Goal: Task Accomplishment & Management: Use online tool/utility

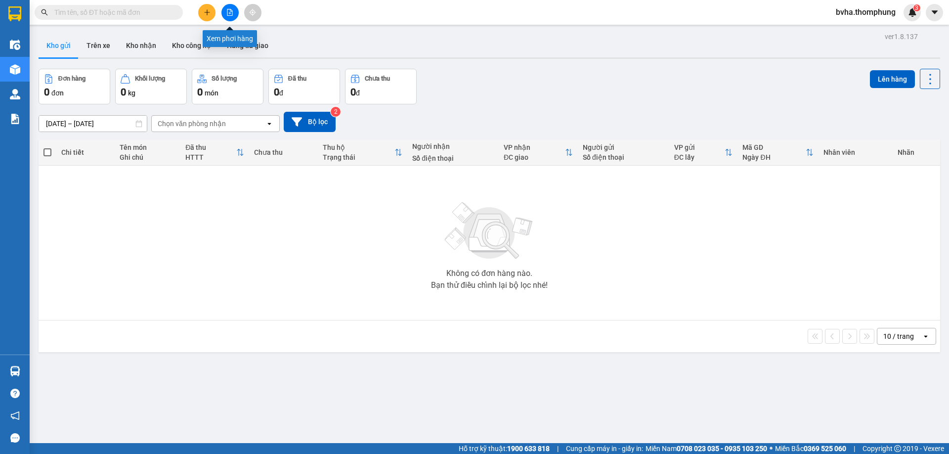
click at [230, 11] on icon "file-add" at bounding box center [229, 12] width 5 height 7
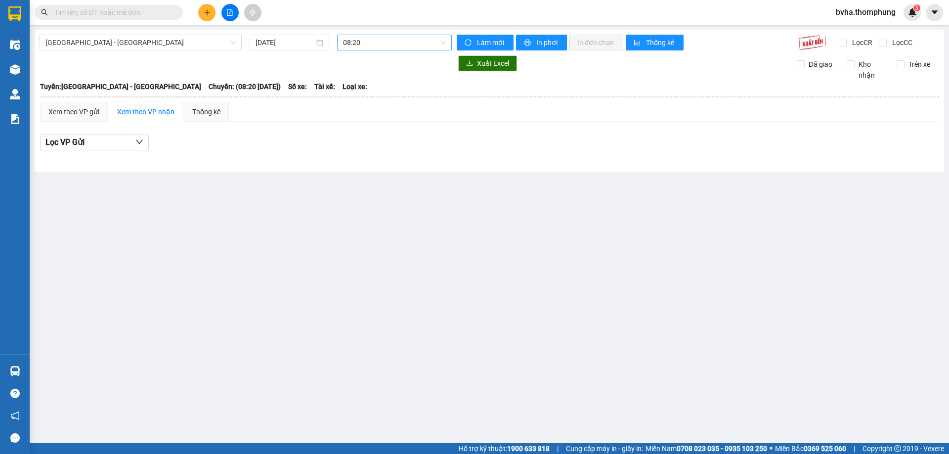
click at [391, 48] on span "08:20" at bounding box center [394, 42] width 103 height 15
click at [354, 110] on div "12:00" at bounding box center [381, 109] width 77 height 11
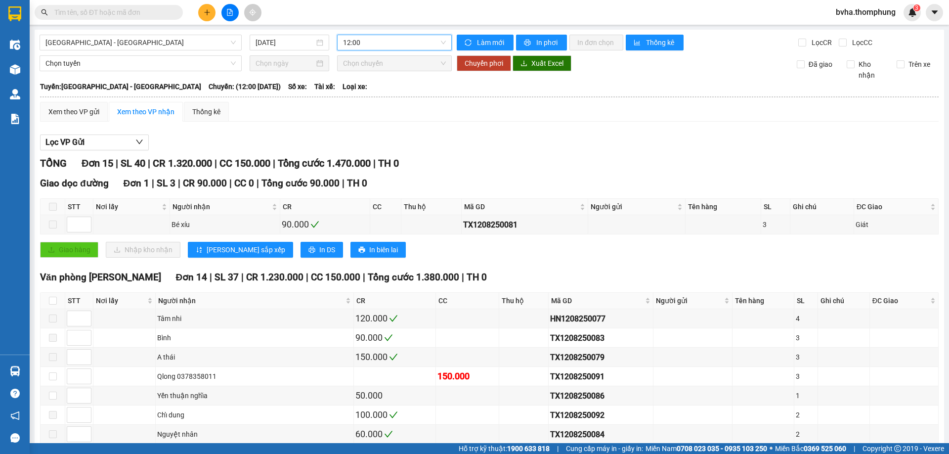
click at [423, 43] on span "12:00" at bounding box center [394, 42] width 103 height 15
click at [366, 123] on div "13:30" at bounding box center [379, 125] width 77 height 11
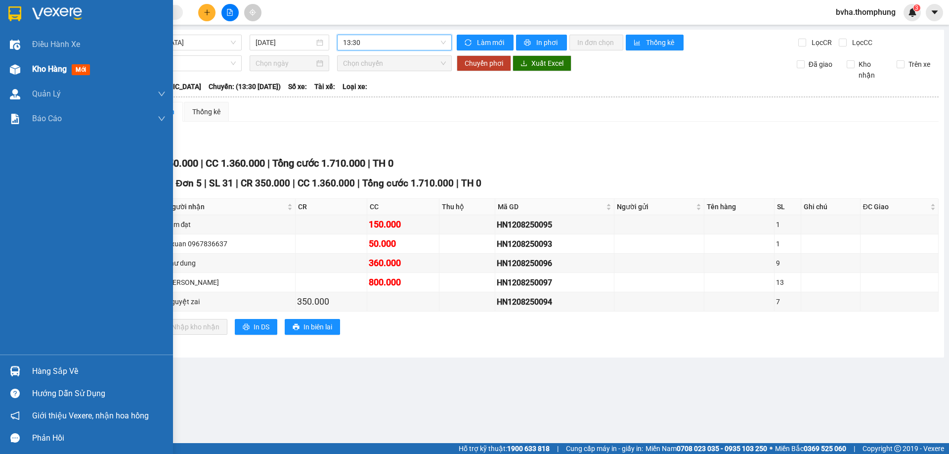
click at [11, 73] on img at bounding box center [15, 69] width 10 height 10
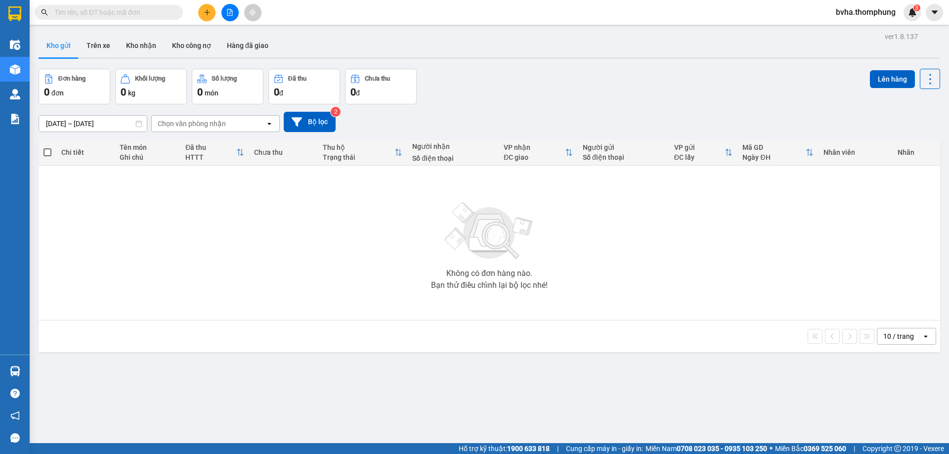
click at [136, 7] on input "text" at bounding box center [112, 12] width 117 height 11
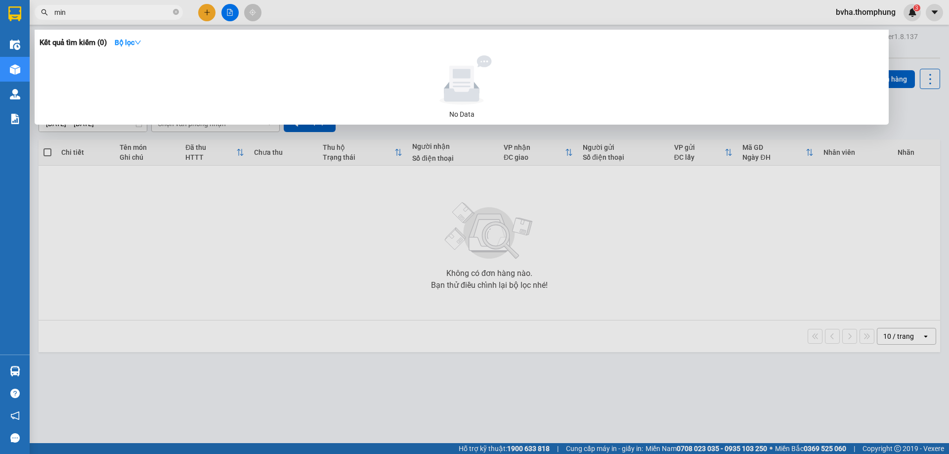
type input "minh"
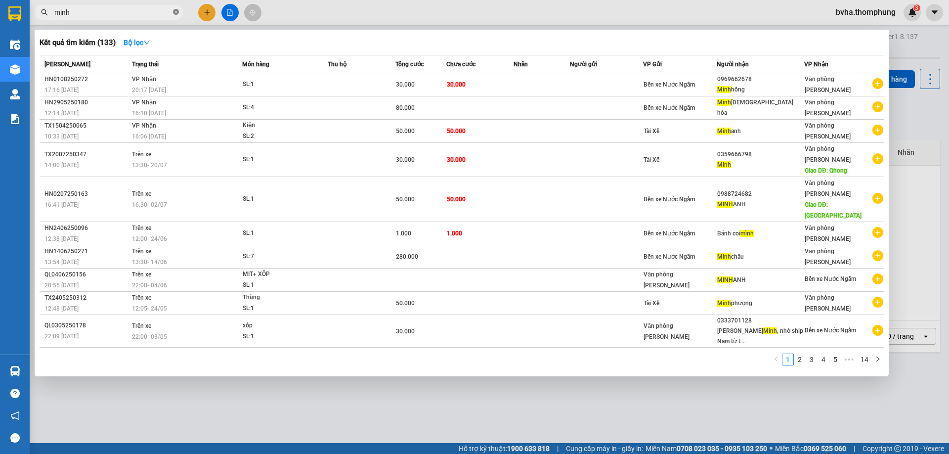
click at [176, 11] on icon "close-circle" at bounding box center [176, 12] width 6 height 6
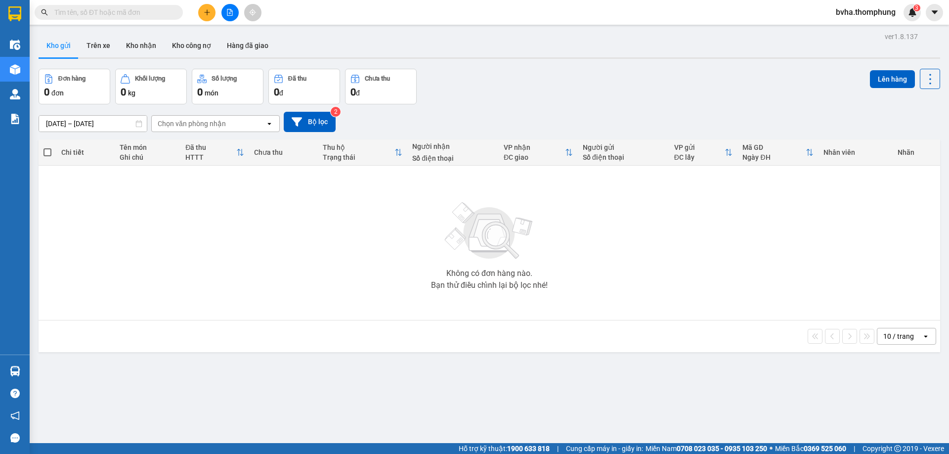
click at [110, 5] on span at bounding box center [109, 12] width 148 height 15
click at [117, 15] on input "text" at bounding box center [112, 12] width 117 height 11
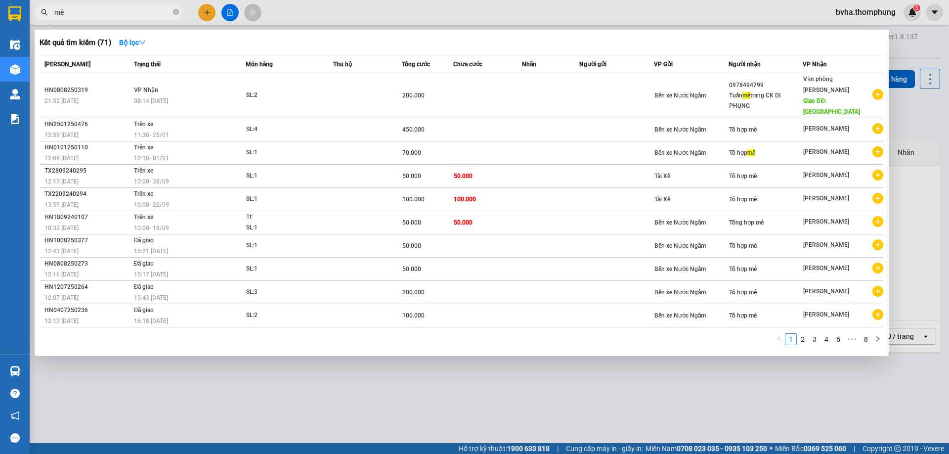
type input "mê"
click at [172, 12] on span "mê" at bounding box center [109, 12] width 148 height 15
click at [174, 12] on icon "close-circle" at bounding box center [176, 12] width 6 height 6
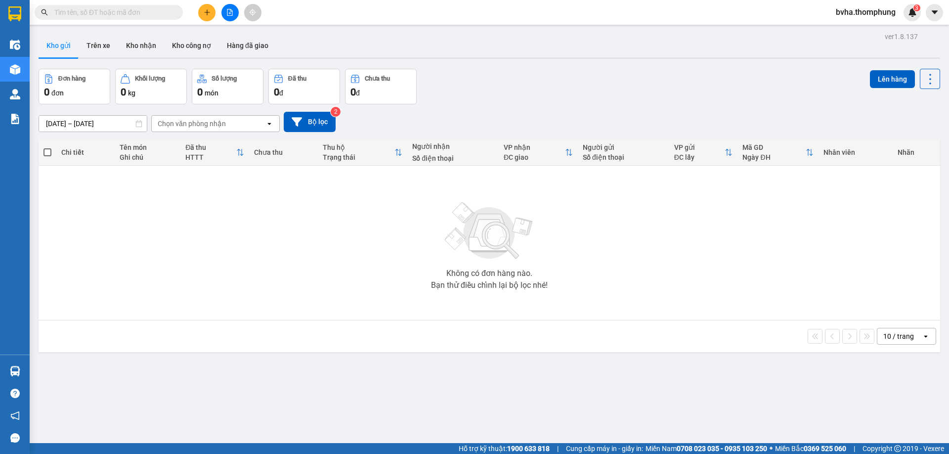
click at [233, 16] on button at bounding box center [229, 12] width 17 height 17
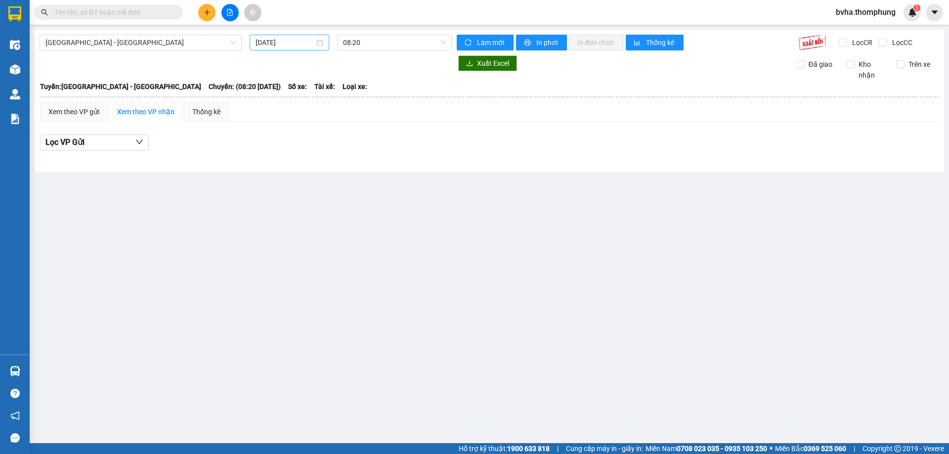
click at [296, 44] on input "[DATE]" at bounding box center [285, 42] width 59 height 11
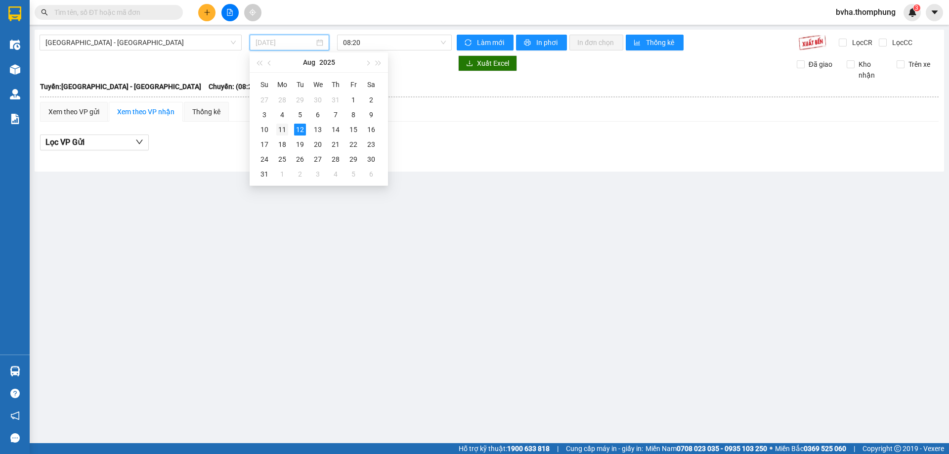
click at [283, 131] on div "11" at bounding box center [282, 130] width 12 height 12
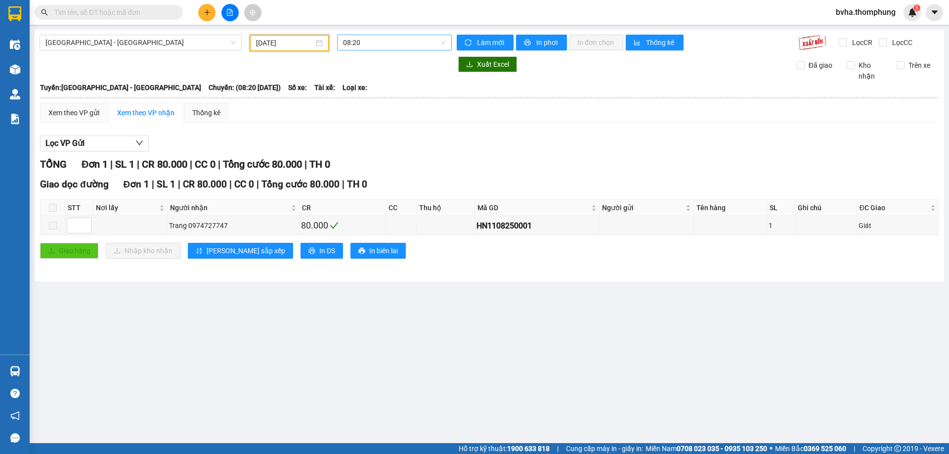
click at [390, 40] on span "08:20" at bounding box center [394, 42] width 103 height 15
click at [355, 93] on div "10:00" at bounding box center [381, 93] width 77 height 11
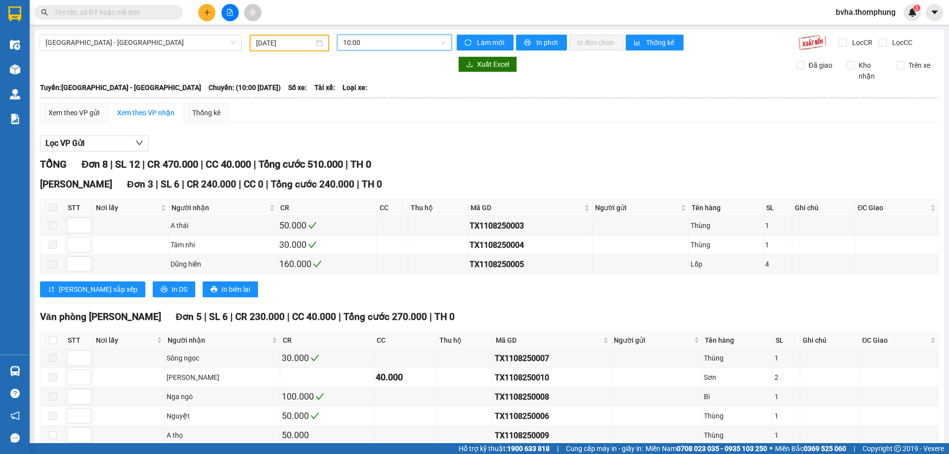
click at [404, 42] on span "10:00" at bounding box center [394, 42] width 103 height 15
click at [365, 107] on div "12:00" at bounding box center [379, 109] width 77 height 11
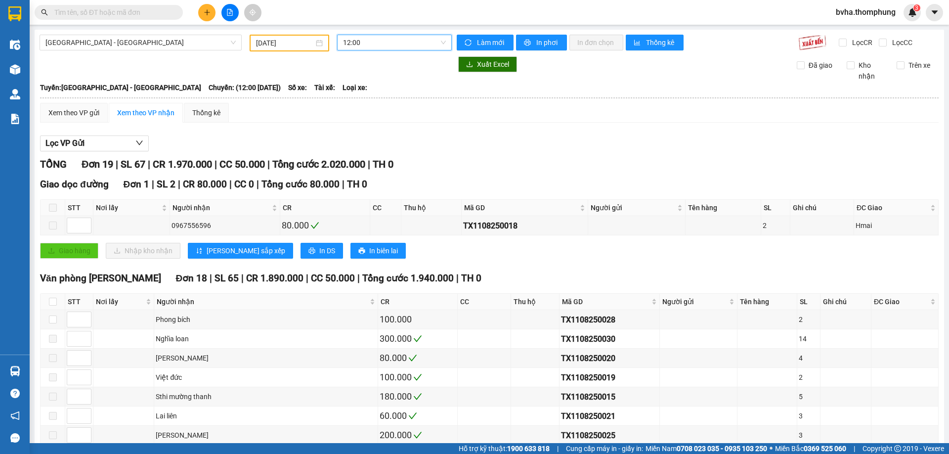
click at [389, 41] on span "12:00" at bounding box center [394, 42] width 103 height 15
click at [363, 124] on div "13:30" at bounding box center [379, 125] width 77 height 11
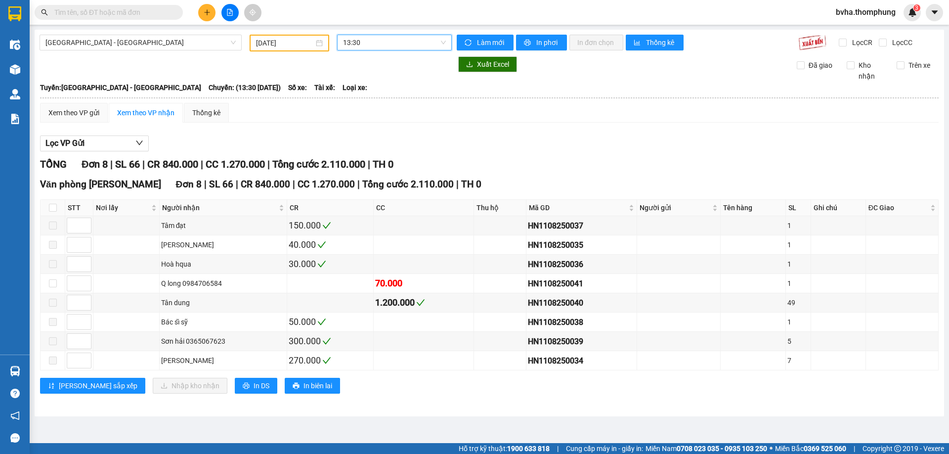
click at [386, 46] on span "13:30" at bounding box center [394, 42] width 103 height 15
click at [367, 138] on div "15:30" at bounding box center [381, 141] width 77 height 11
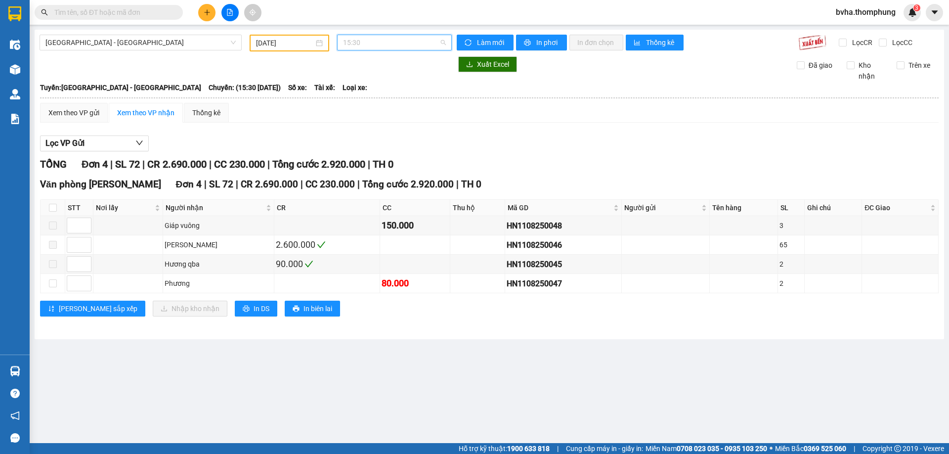
click at [388, 40] on span "15:30" at bounding box center [394, 42] width 103 height 15
click at [356, 158] on div "16:30" at bounding box center [381, 157] width 77 height 11
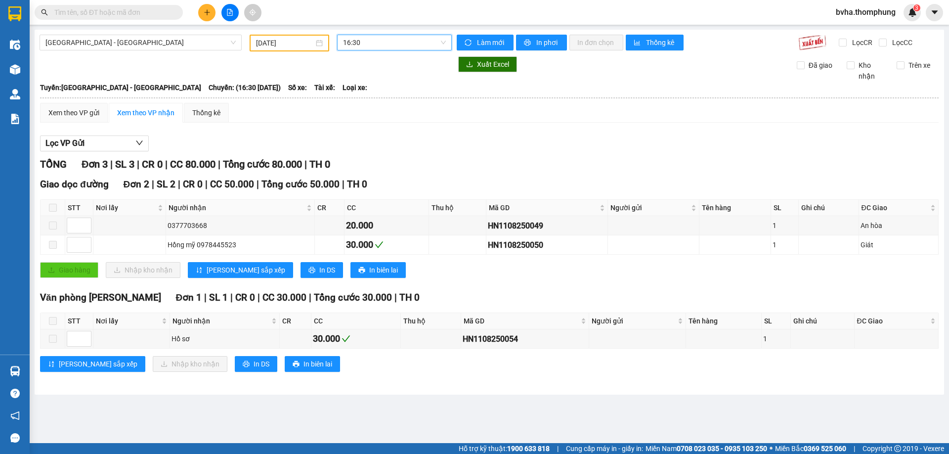
click at [385, 42] on span "16:30" at bounding box center [394, 42] width 103 height 15
click at [373, 171] on div "18:30" at bounding box center [381, 173] width 77 height 11
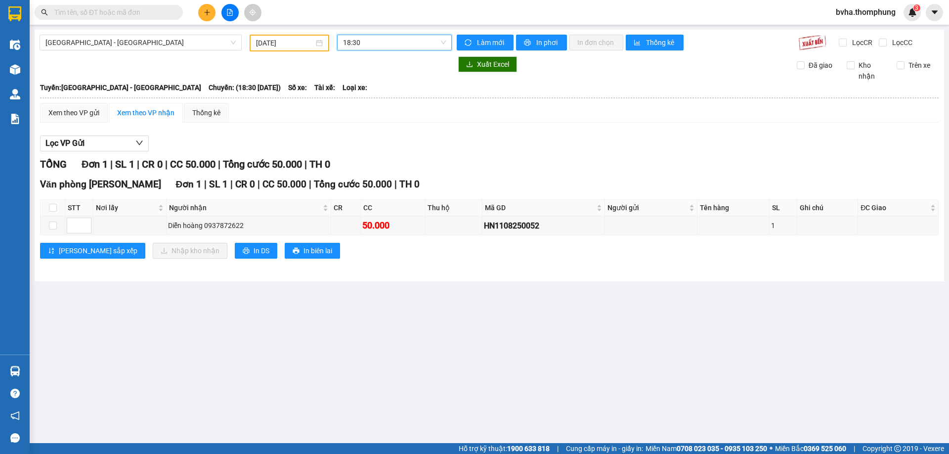
click at [397, 38] on span "18:30" at bounding box center [394, 42] width 103 height 15
click at [370, 140] on div "18:30" at bounding box center [381, 141] width 77 height 11
click at [302, 43] on input "[DATE]" at bounding box center [285, 43] width 58 height 11
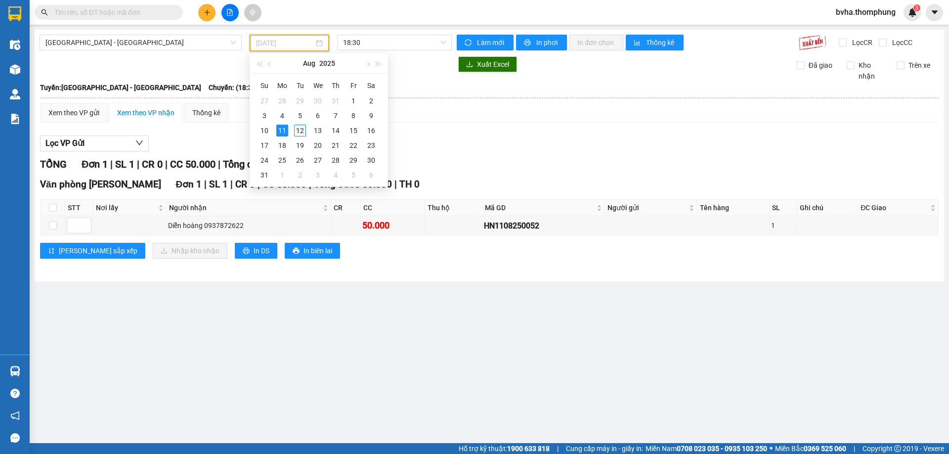
click at [300, 128] on div "12" at bounding box center [300, 131] width 12 height 12
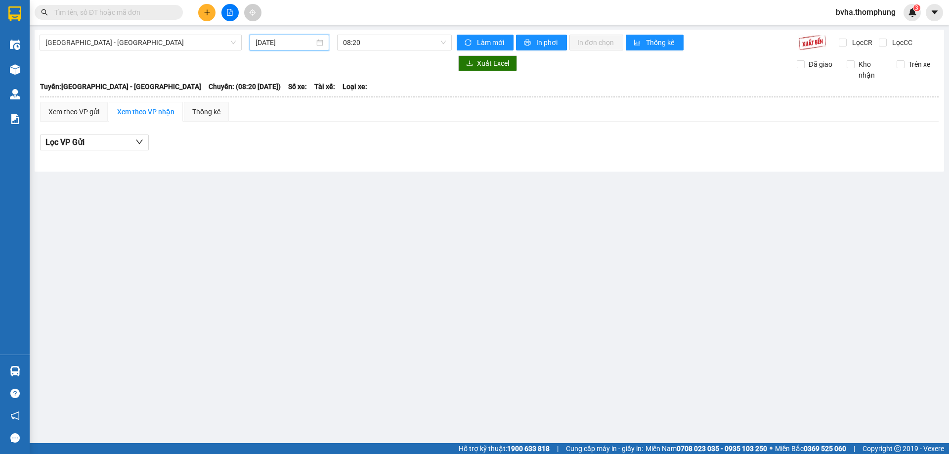
click at [434, 34] on div "[GEOGRAPHIC_DATA] - [GEOGRAPHIC_DATA] [DATE] 08:20 Làm mới In phơi In đơn chọn …" at bounding box center [489, 101] width 909 height 142
click at [289, 41] on input "[DATE]" at bounding box center [285, 42] width 59 height 11
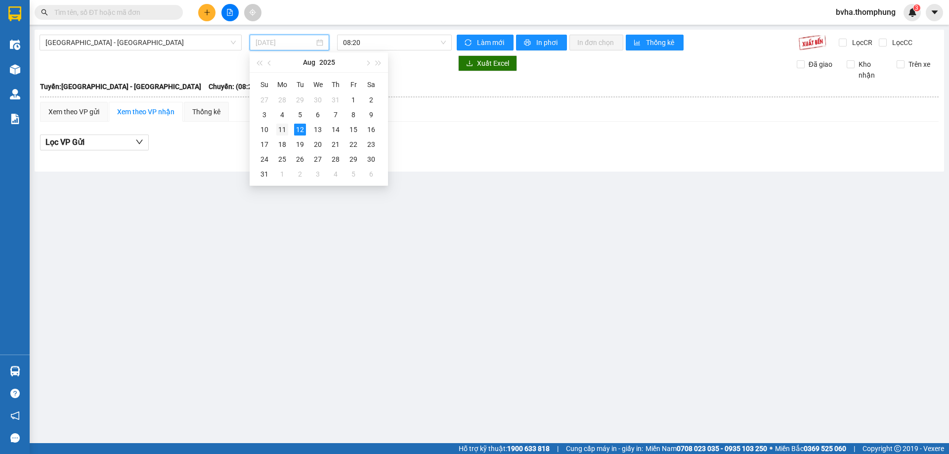
click at [280, 131] on div "11" at bounding box center [282, 130] width 12 height 12
type input "[DATE]"
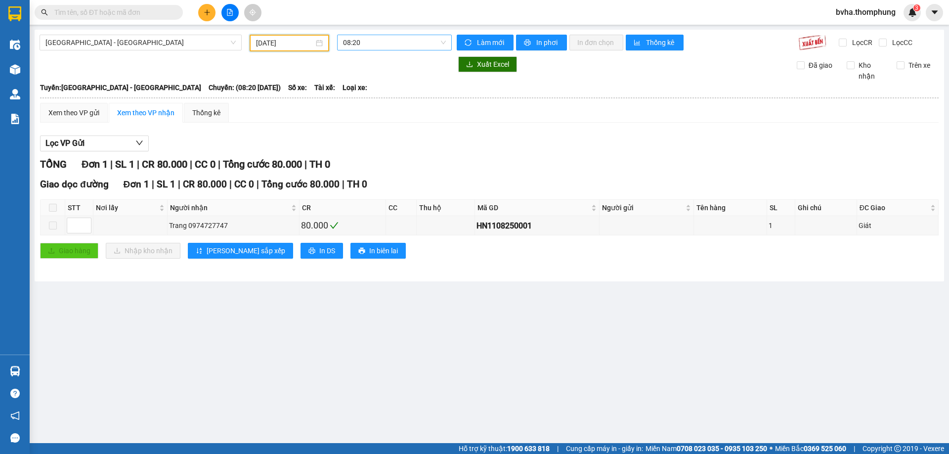
click at [395, 42] on span "08:20" at bounding box center [394, 42] width 103 height 15
click at [361, 141] on div "18:30" at bounding box center [381, 141] width 77 height 11
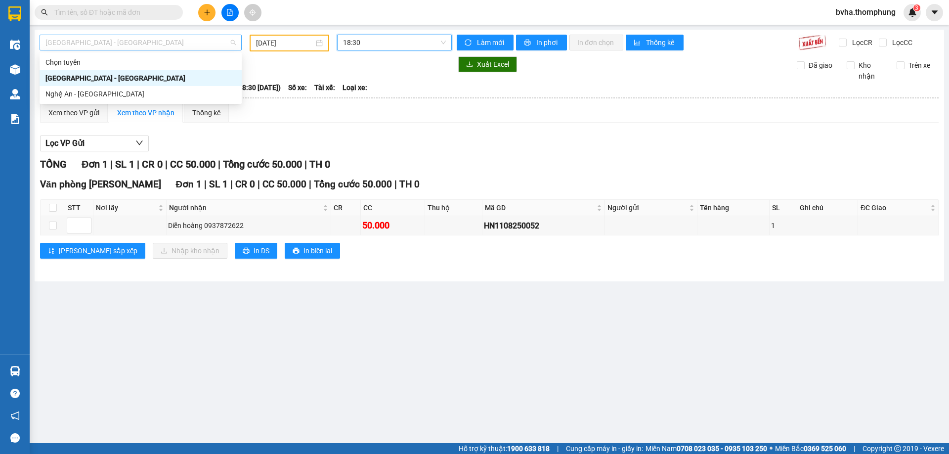
click at [216, 44] on span "[GEOGRAPHIC_DATA] - [GEOGRAPHIC_DATA]" at bounding box center [140, 42] width 190 height 15
click at [107, 94] on div "Nghệ An - [GEOGRAPHIC_DATA]" at bounding box center [140, 93] width 190 height 11
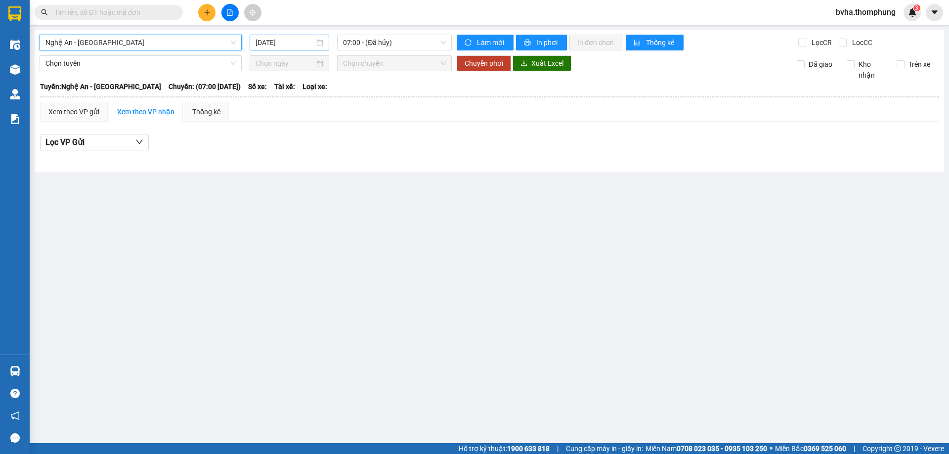
click at [299, 43] on input "[DATE]" at bounding box center [285, 42] width 59 height 11
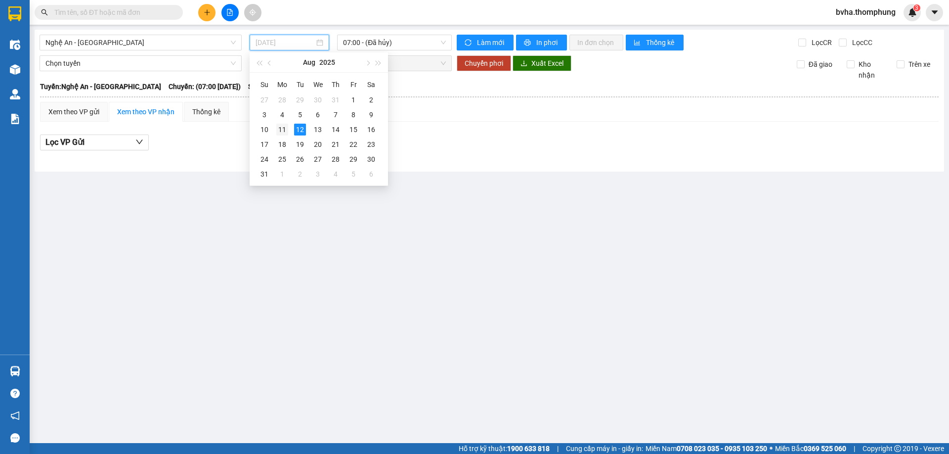
click at [283, 129] on div "11" at bounding box center [282, 130] width 12 height 12
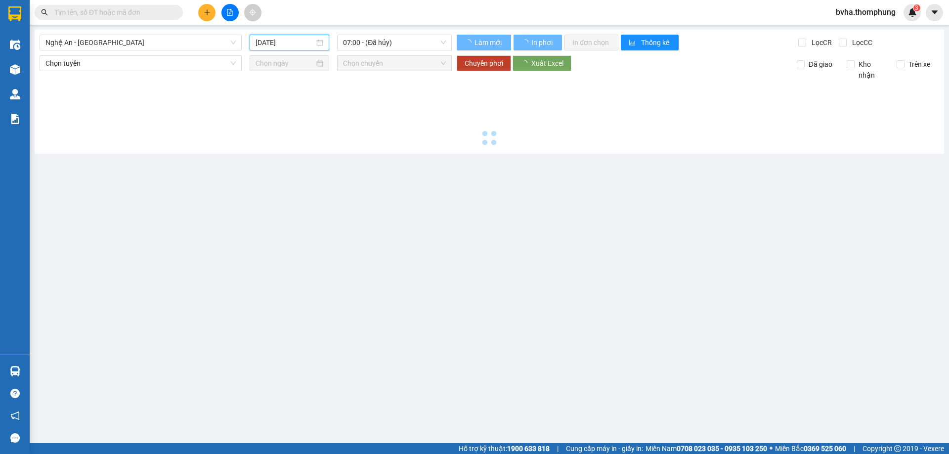
type input "[DATE]"
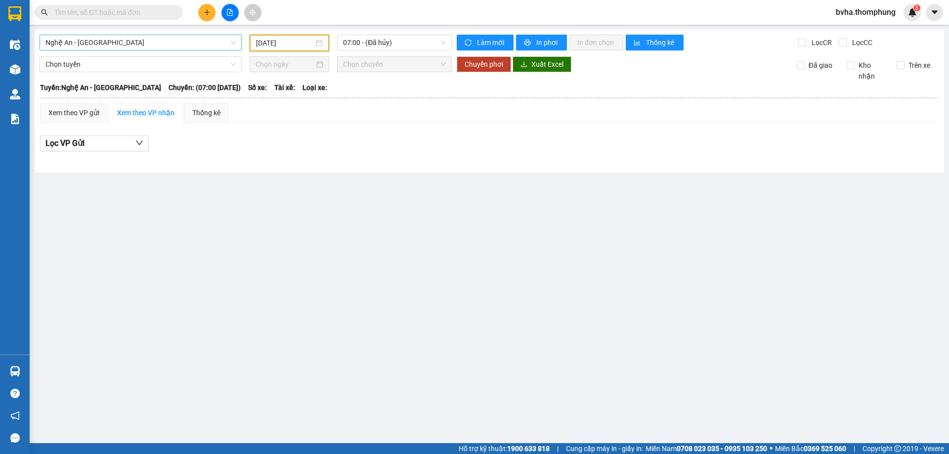
click at [141, 39] on span "Nghệ An - [GEOGRAPHIC_DATA]" at bounding box center [140, 42] width 190 height 15
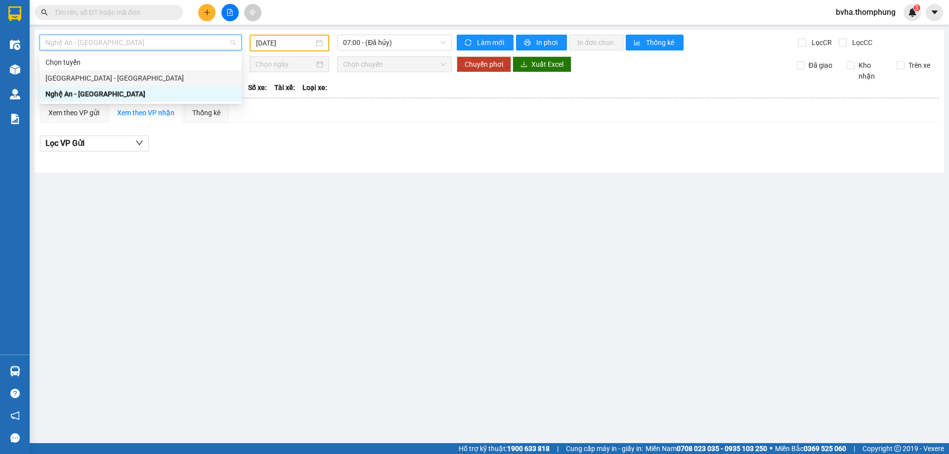
click at [106, 77] on div "[GEOGRAPHIC_DATA] - [GEOGRAPHIC_DATA]" at bounding box center [140, 78] width 190 height 11
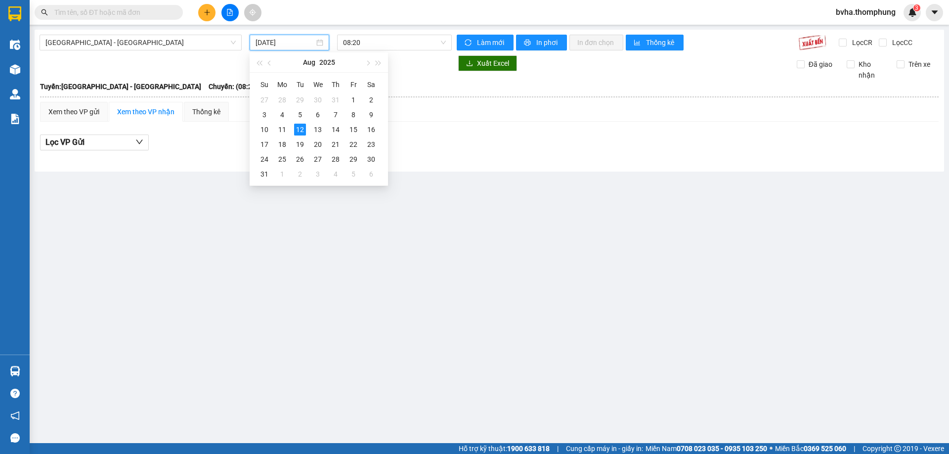
click at [308, 42] on input "[DATE]" at bounding box center [285, 42] width 59 height 11
click at [284, 127] on div "11" at bounding box center [282, 130] width 12 height 12
type input "[DATE]"
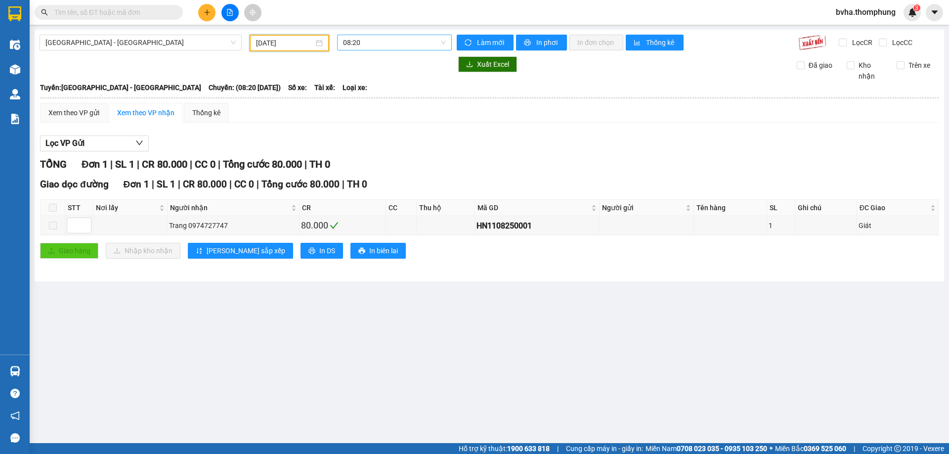
click at [407, 47] on span "08:20" at bounding box center [394, 42] width 103 height 15
click at [382, 155] on div "18:30" at bounding box center [381, 157] width 77 height 11
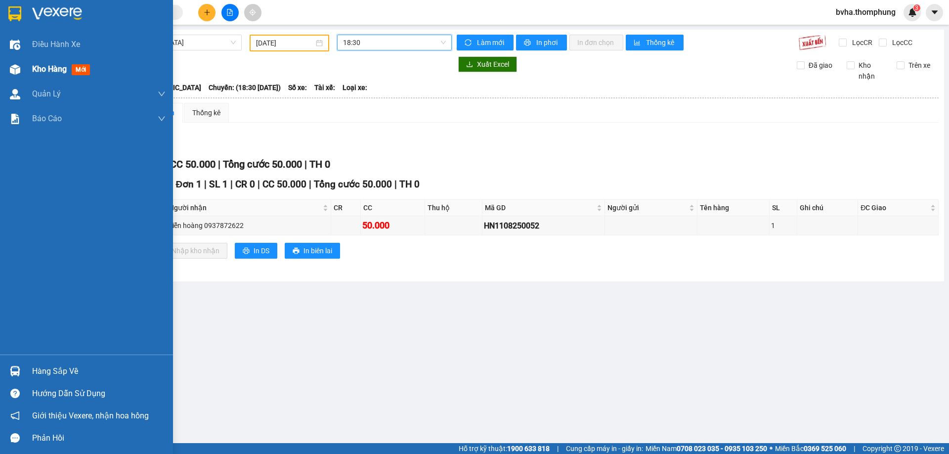
click at [26, 71] on div "Kho hàng mới" at bounding box center [86, 69] width 173 height 25
